Goal: Task Accomplishment & Management: Manage account settings

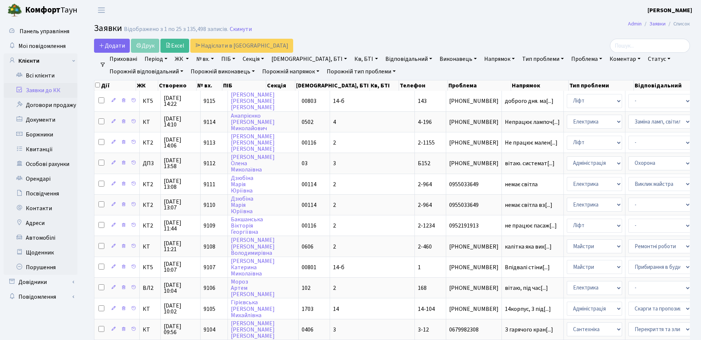
select select "25"
click at [28, 132] on link "Боржники" at bounding box center [41, 134] width 74 height 15
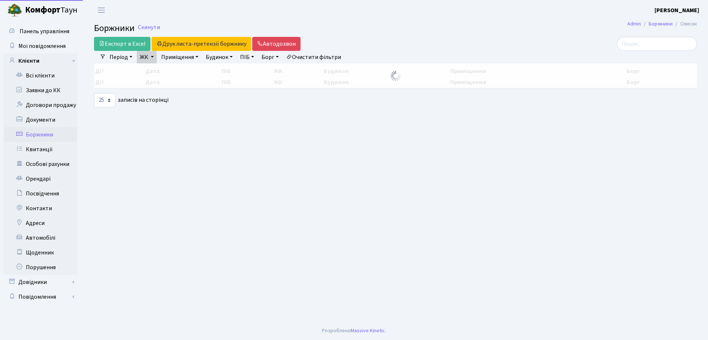
select select "25"
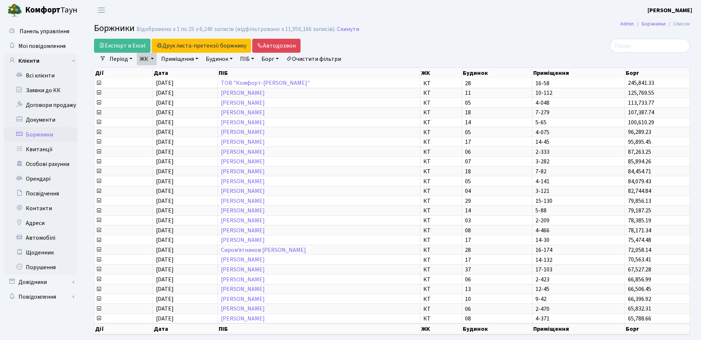
click at [155, 59] on link "ЖК" at bounding box center [147, 59] width 20 height 13
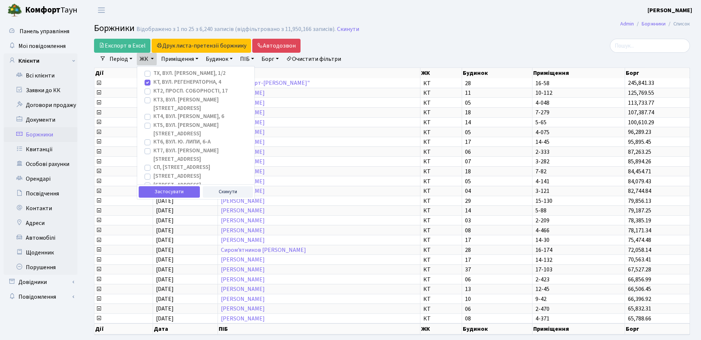
click at [153, 82] on label "КТ, вул. Регенераторна, 4" at bounding box center [187, 82] width 68 height 8
click at [153, 82] on input "КТ, вул. Регенераторна, 4" at bounding box center [155, 80] width 5 height 5
checkbox input "false"
click at [153, 172] on label "СП1, Столичне шосе, 1" at bounding box center [177, 176] width 48 height 8
click at [153, 172] on input "[STREET_ADDRESS]" at bounding box center [155, 174] width 5 height 5
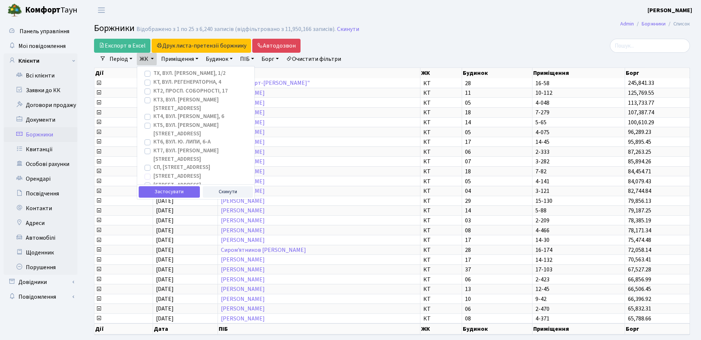
checkbox input "true"
click at [153, 181] on label "[STREET_ADDRESS]" at bounding box center [177, 185] width 48 height 8
click at [153, 181] on input "[STREET_ADDRESS]" at bounding box center [155, 183] width 5 height 5
checkbox input "true"
click at [153, 190] on label "[STREET_ADDRESS]" at bounding box center [177, 194] width 48 height 8
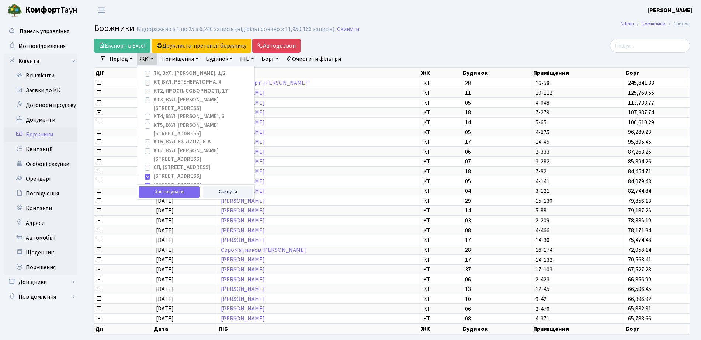
click at [153, 190] on input "[STREET_ADDRESS]" at bounding box center [155, 192] width 5 height 5
checkbox input "true"
click at [153, 199] on label "СП4, [STREET_ADDRESS]" at bounding box center [183, 203] width 60 height 8
click at [153, 199] on input "СП4, [STREET_ADDRESS]" at bounding box center [155, 201] width 5 height 5
checkbox input "true"
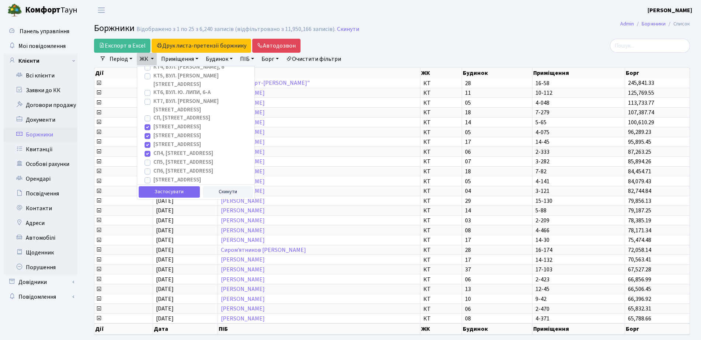
scroll to position [52, 0]
click at [153, 155] on label "СП5, [STREET_ADDRESS]" at bounding box center [183, 159] width 60 height 8
click at [153, 155] on input "СП5, [STREET_ADDRESS]" at bounding box center [155, 157] width 5 height 5
checkbox input "true"
click at [154, 164] on label "СП6, [STREET_ADDRESS]" at bounding box center [183, 168] width 60 height 8
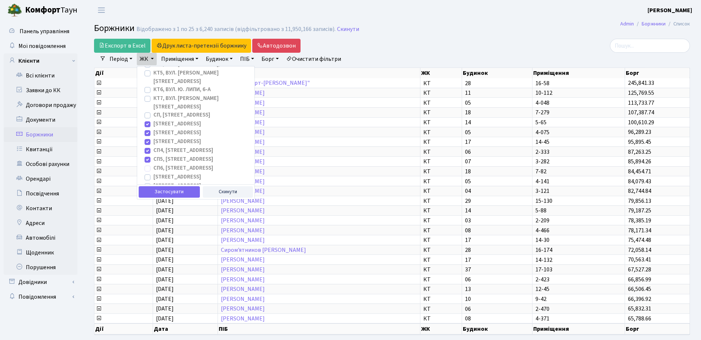
click at [154, 164] on input "СП6, [STREET_ADDRESS]" at bounding box center [155, 166] width 5 height 5
checkbox input "true"
click at [176, 193] on button "Застосувати" at bounding box center [169, 191] width 61 height 11
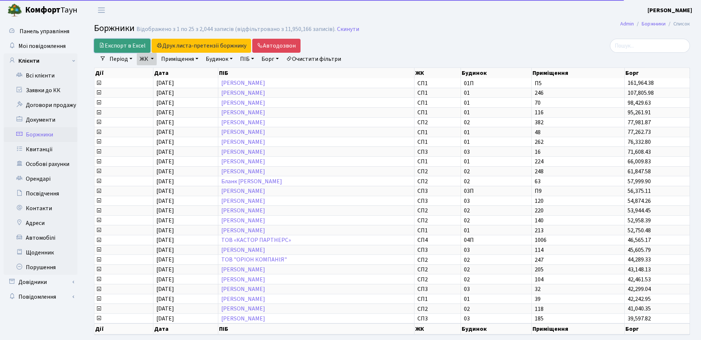
click at [105, 47] on link "Експорт в Excel" at bounding box center [122, 46] width 56 height 14
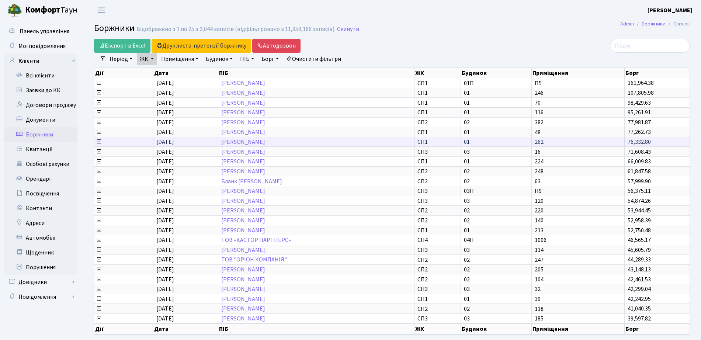
drag, startPoint x: 312, startPoint y: 137, endPoint x: 326, endPoint y: 142, distance: 14.2
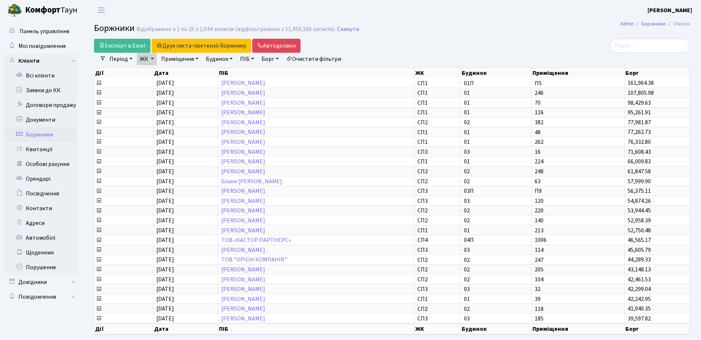
drag, startPoint x: 326, startPoint y: 142, endPoint x: 456, endPoint y: 42, distance: 163.6
click at [455, 43] on div "Експорт в Excel Друк листа-претензії боржнику ЖК КТ ЦП ТХ КТ2 КТ3 КТ4 КТ5 КТ6 К…" at bounding box center [290, 46] width 393 height 14
click at [63, 79] on link "Всі клієнти" at bounding box center [41, 75] width 74 height 15
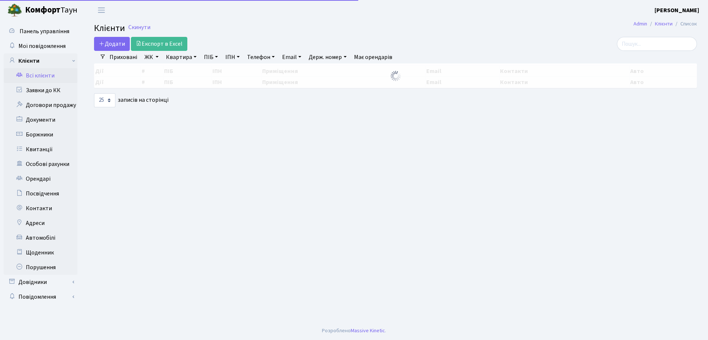
select select "25"
click at [642, 43] on input "search" at bounding box center [657, 44] width 80 height 14
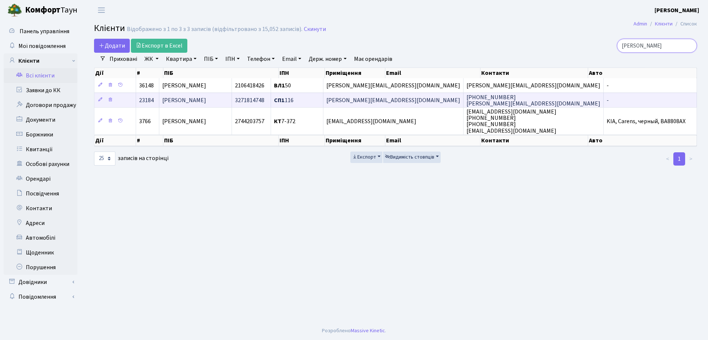
type input "нілов"
click at [401, 106] on td "lera.nilova@gmail.com" at bounding box center [393, 100] width 140 height 15
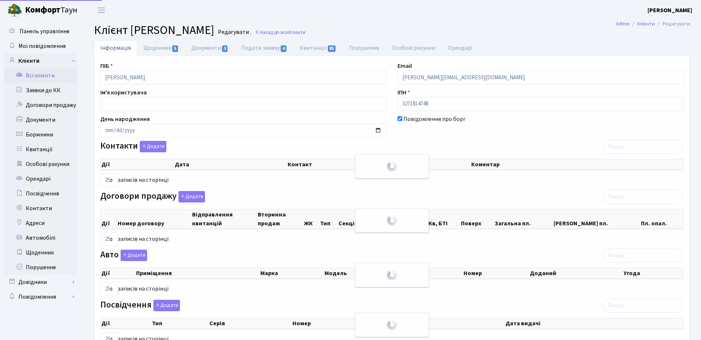
select select "25"
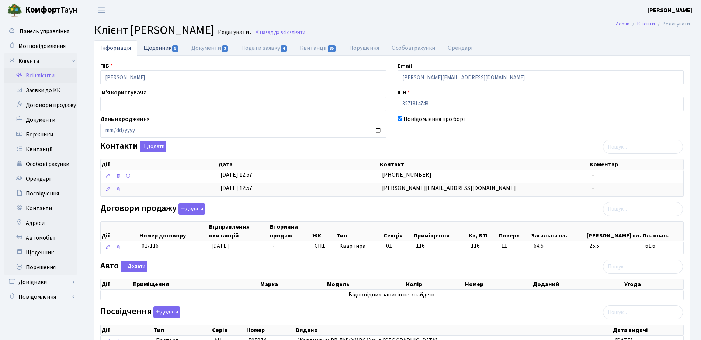
click at [170, 43] on link "Щоденник 5" at bounding box center [161, 47] width 48 height 15
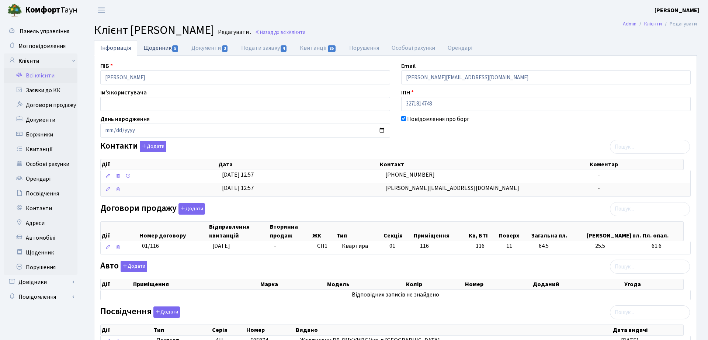
select select "25"
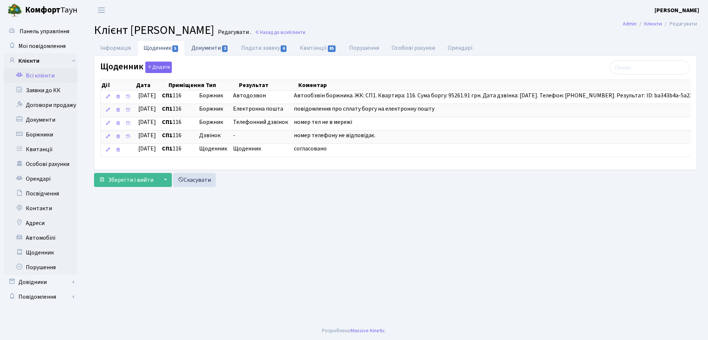
click at [227, 49] on span "3" at bounding box center [225, 48] width 6 height 7
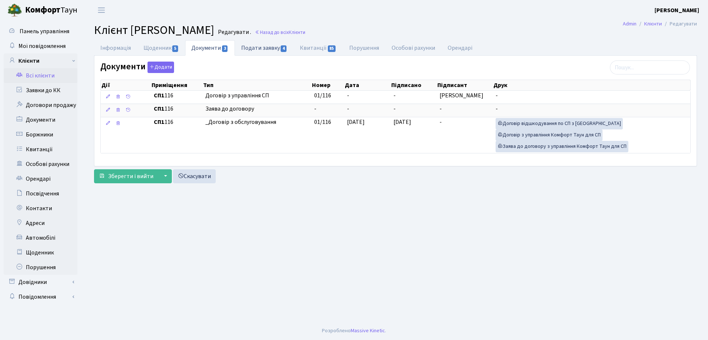
click at [265, 43] on link "Подати заявку 4" at bounding box center [264, 47] width 59 height 15
select select "25"
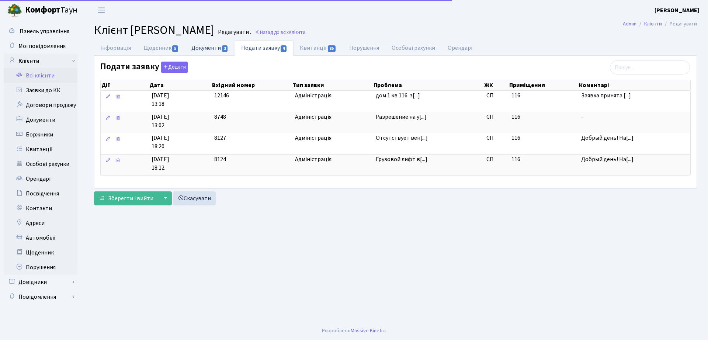
click at [215, 45] on link "Документи 3" at bounding box center [209, 47] width 49 height 15
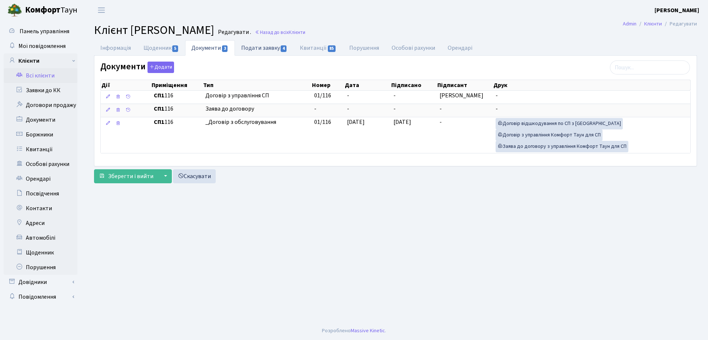
click at [266, 45] on link "Подати заявку 4" at bounding box center [264, 47] width 59 height 15
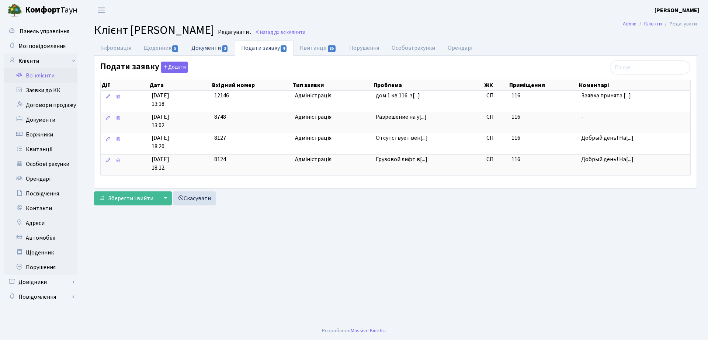
click at [216, 49] on link "Документи 3" at bounding box center [209, 47] width 49 height 15
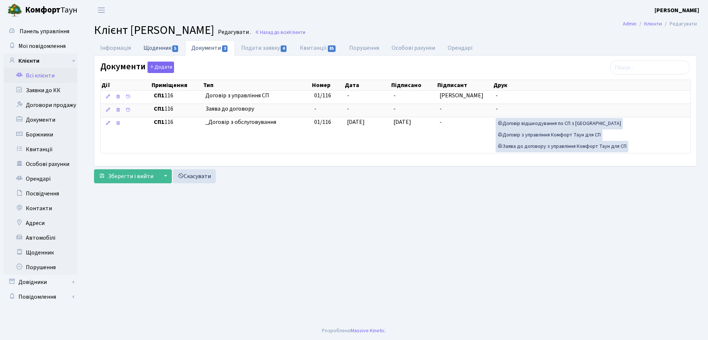
click at [170, 50] on link "Щоденник 5" at bounding box center [161, 47] width 48 height 15
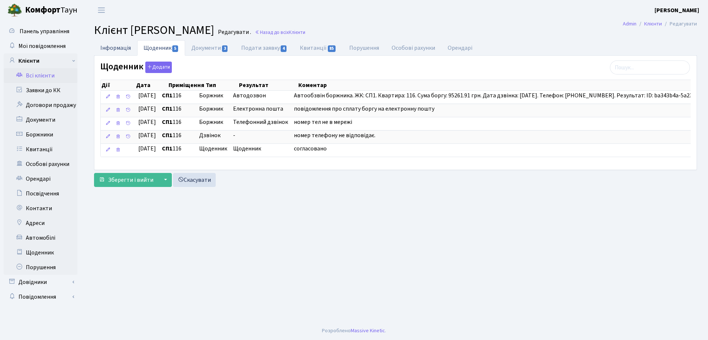
click at [98, 45] on link "Інформація" at bounding box center [115, 47] width 43 height 15
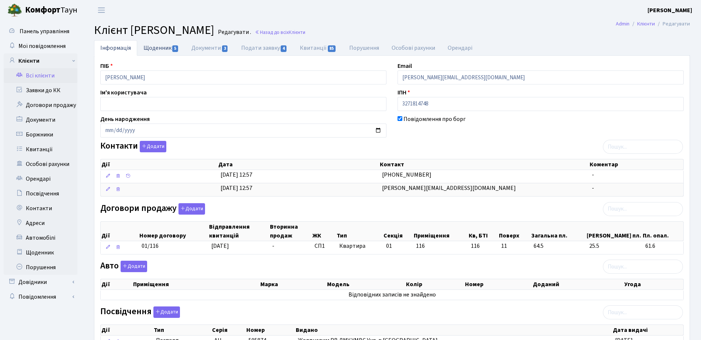
click at [167, 49] on link "Щоденник 5" at bounding box center [161, 47] width 48 height 15
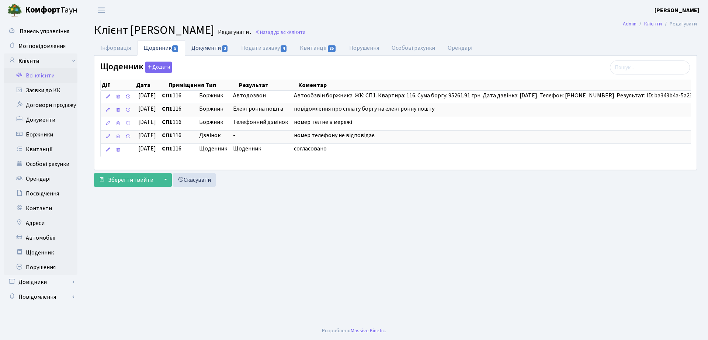
click at [216, 45] on link "Документи 3" at bounding box center [209, 47] width 49 height 15
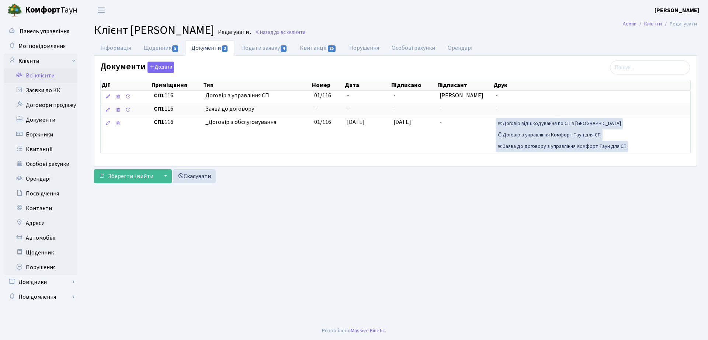
click at [370, 27] on h2 "Клієнт Нілова Валерія Володимирівна Редагувати . Назад до всіх Клієнти" at bounding box center [395, 30] width 603 height 14
click at [305, 30] on span "Клієнти" at bounding box center [297, 32] width 17 height 7
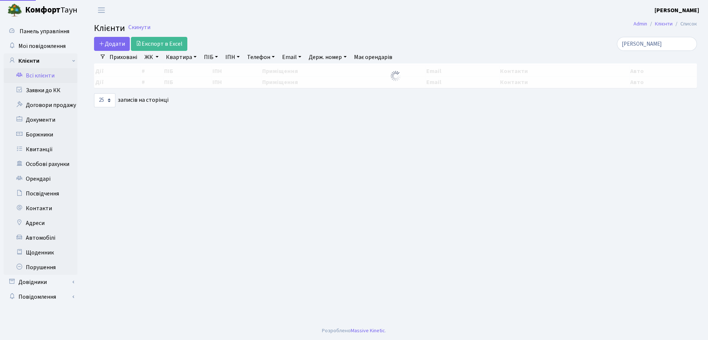
select select "25"
drag, startPoint x: 659, startPoint y: 42, endPoint x: 503, endPoint y: 31, distance: 156.3
click at [503, 31] on main "Admin Клієнти Список Клієнти Скинути Додати Експорт в Excel [PERSON_NAME] Фільт…" at bounding box center [395, 170] width 625 height 301
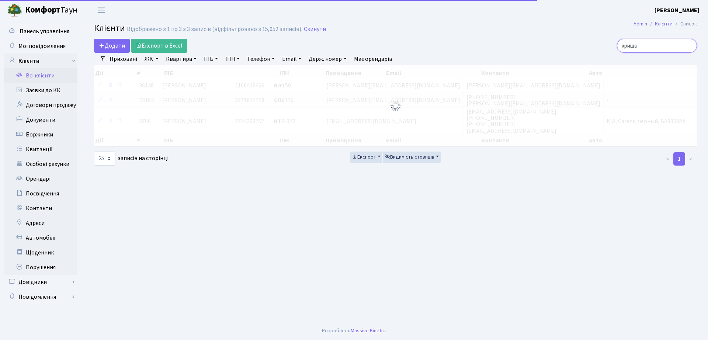
type input "криша"
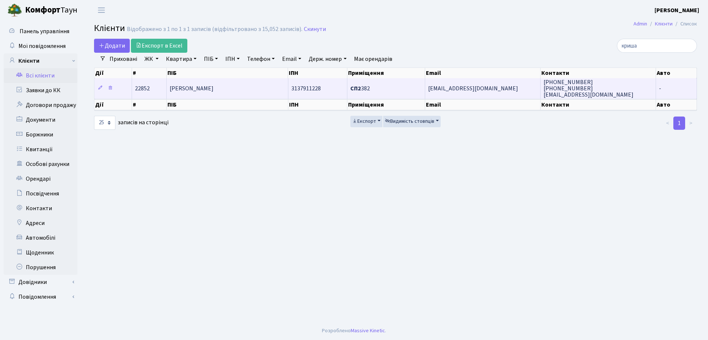
click at [203, 95] on td "[PERSON_NAME]" at bounding box center [227, 88] width 121 height 20
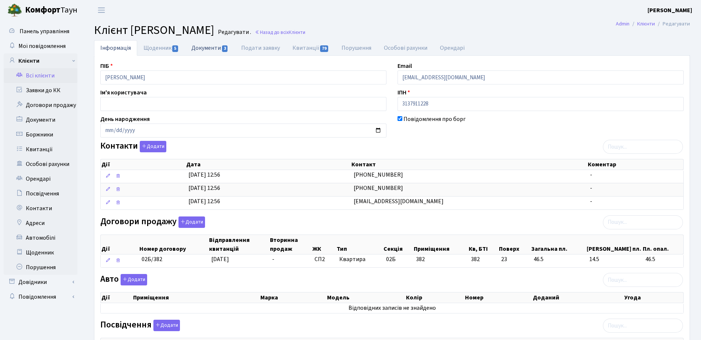
click at [226, 48] on span "3" at bounding box center [225, 48] width 6 height 7
select select "25"
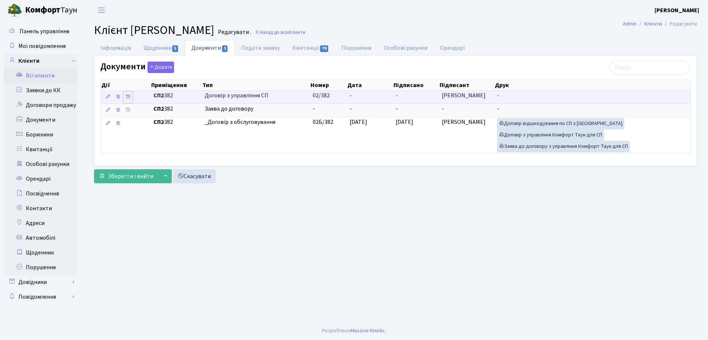
click at [128, 97] on icon at bounding box center [127, 96] width 5 height 5
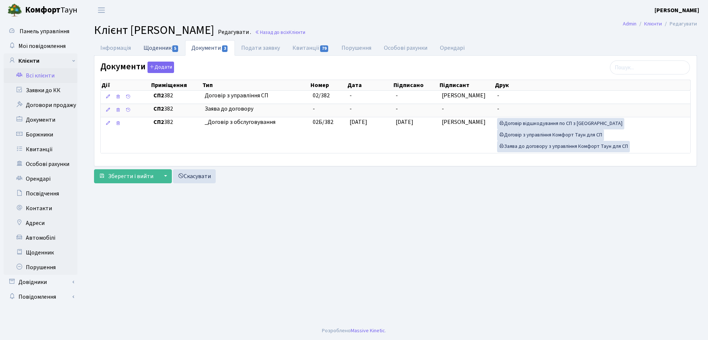
click at [164, 53] on link "Щоденник 5" at bounding box center [161, 47] width 48 height 15
select select "25"
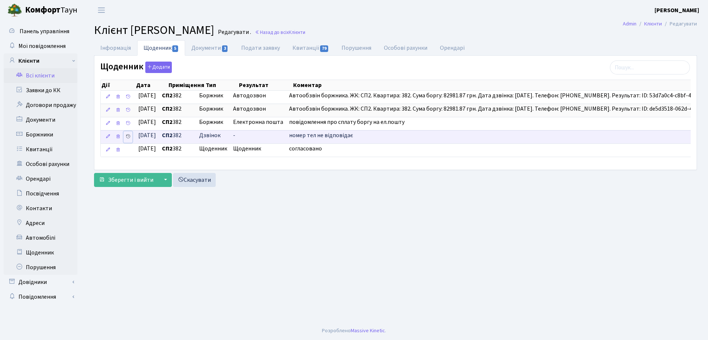
click at [126, 135] on icon at bounding box center [127, 136] width 5 height 5
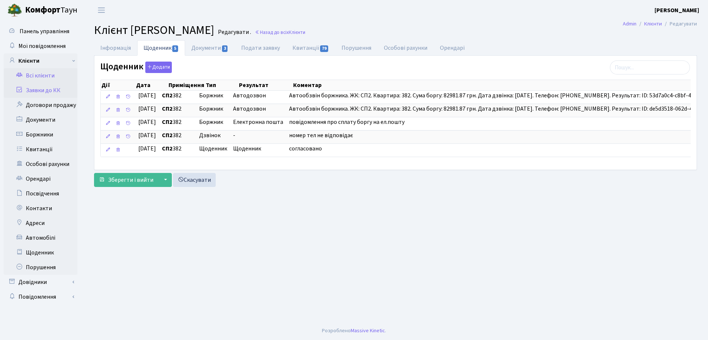
click at [45, 94] on link "Заявки до КК" at bounding box center [41, 90] width 74 height 15
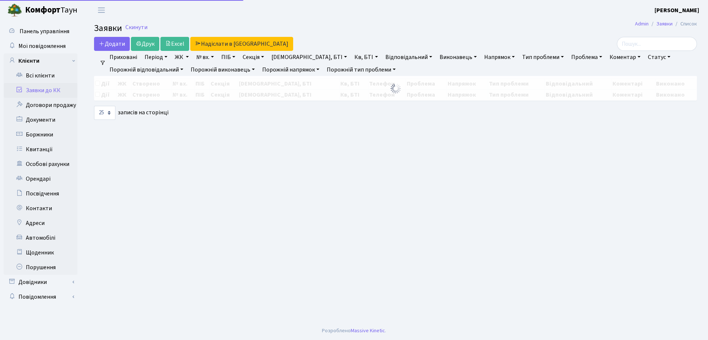
select select "25"
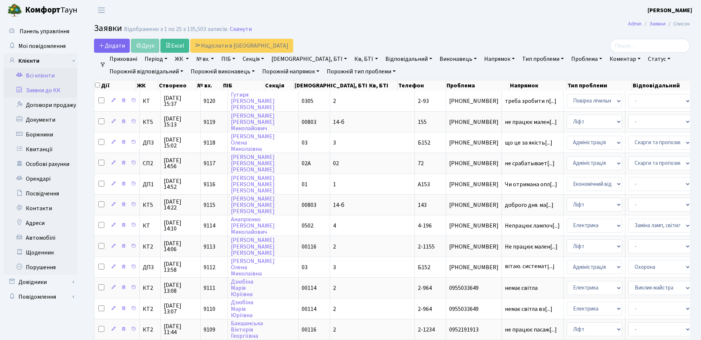
click at [19, 79] on link "Всі клієнти" at bounding box center [41, 75] width 74 height 15
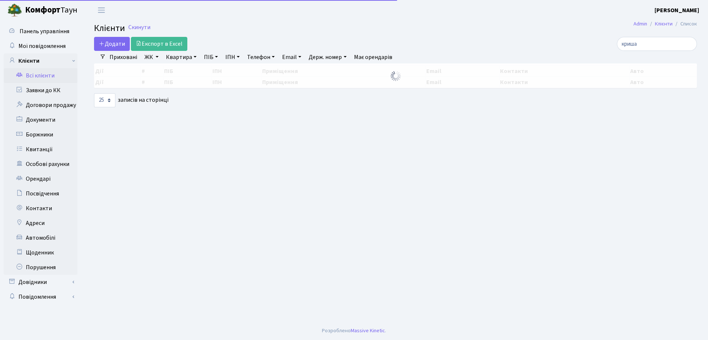
select select "25"
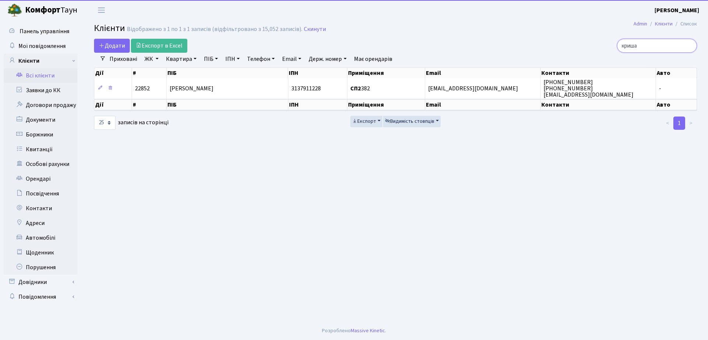
click at [650, 49] on input "криша" at bounding box center [657, 46] width 80 height 14
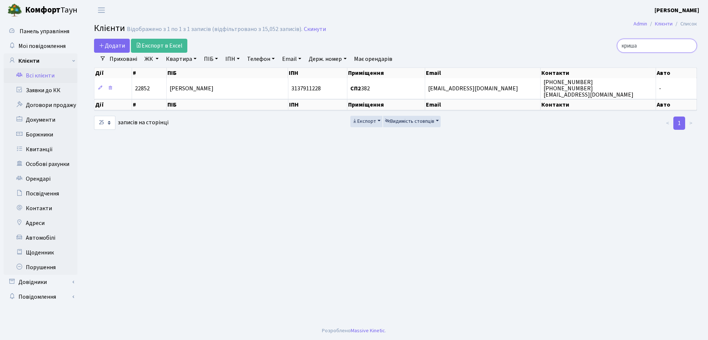
click at [650, 49] on input "криша" at bounding box center [657, 46] width 80 height 14
type input "шматуха"
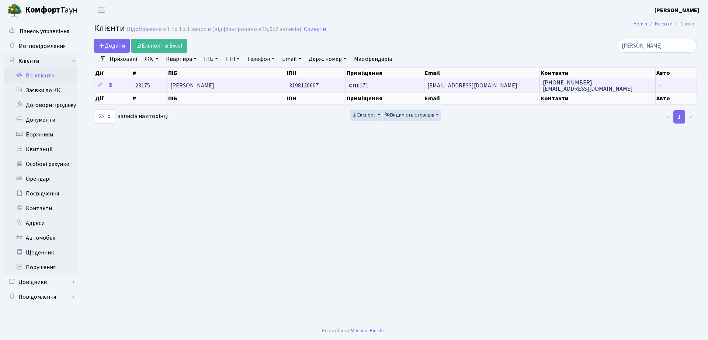
click at [240, 91] on td "Шматуха Олена Олегівна" at bounding box center [226, 85] width 119 height 14
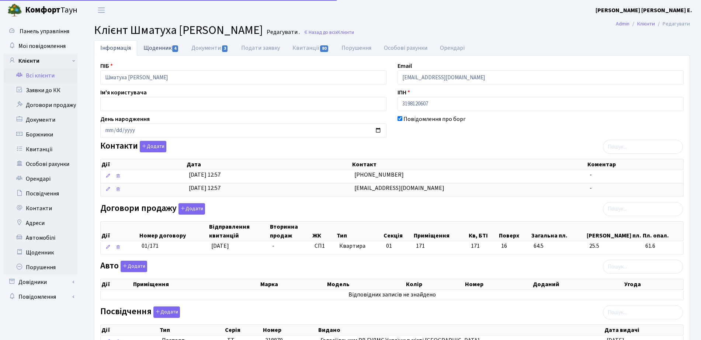
click at [171, 48] on link "Щоденник 4" at bounding box center [161, 47] width 48 height 15
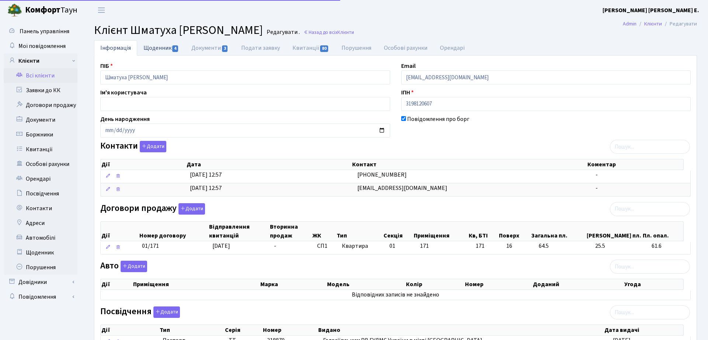
select select "25"
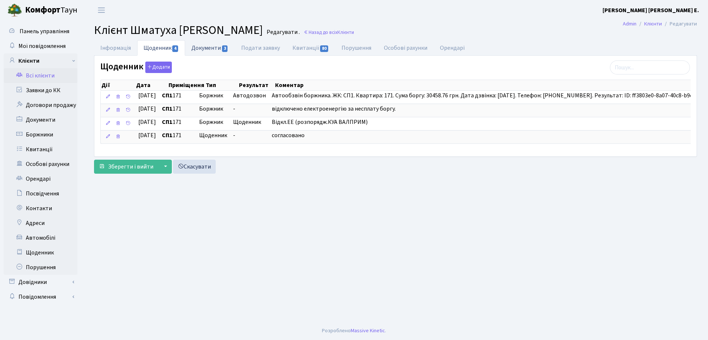
click at [220, 44] on link "Документи 3" at bounding box center [209, 47] width 49 height 15
select select "25"
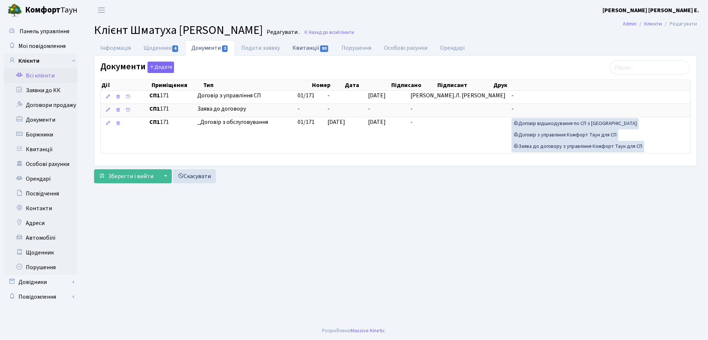
click at [315, 52] on link "Квитанції 80" at bounding box center [310, 47] width 49 height 15
select select "25"
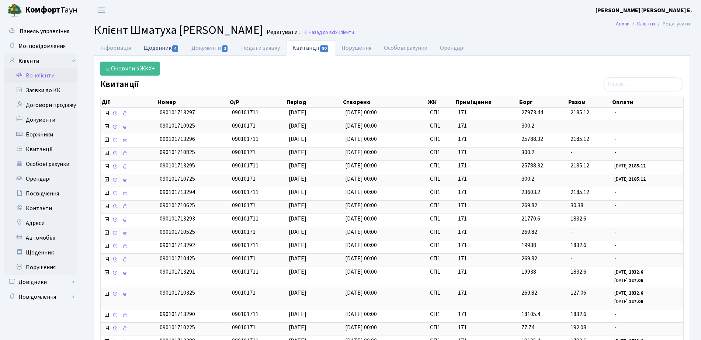
click at [154, 45] on link "Щоденник 4" at bounding box center [161, 47] width 48 height 15
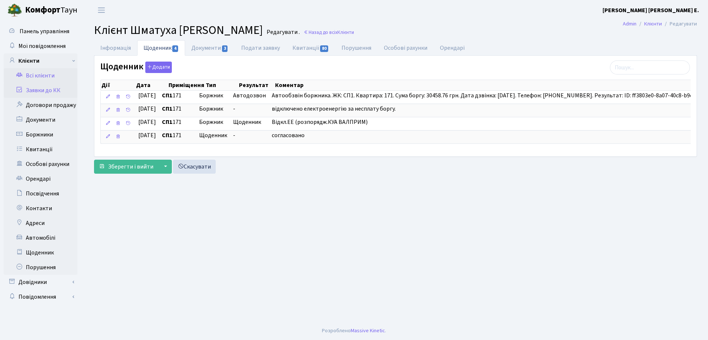
click at [58, 87] on link "Заявки до КК" at bounding box center [41, 90] width 74 height 15
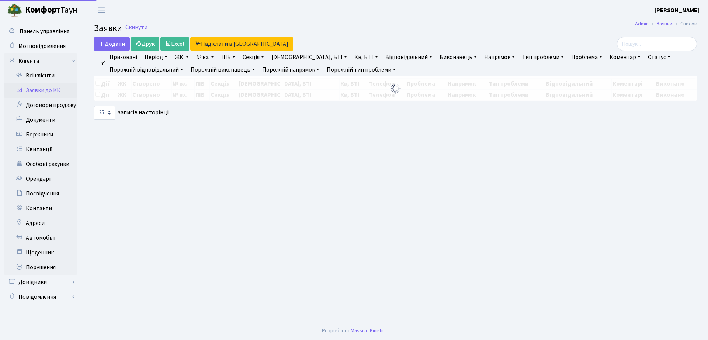
select select "25"
